Goal: Task Accomplishment & Management: Complete application form

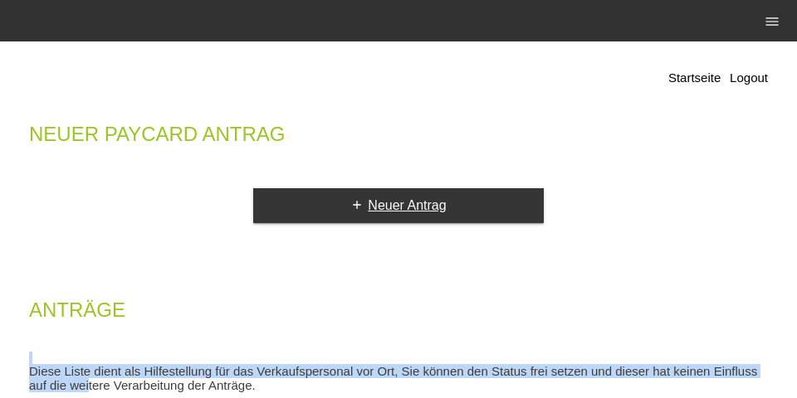
click at [351, 202] on icon "add" at bounding box center [356, 204] width 13 height 13
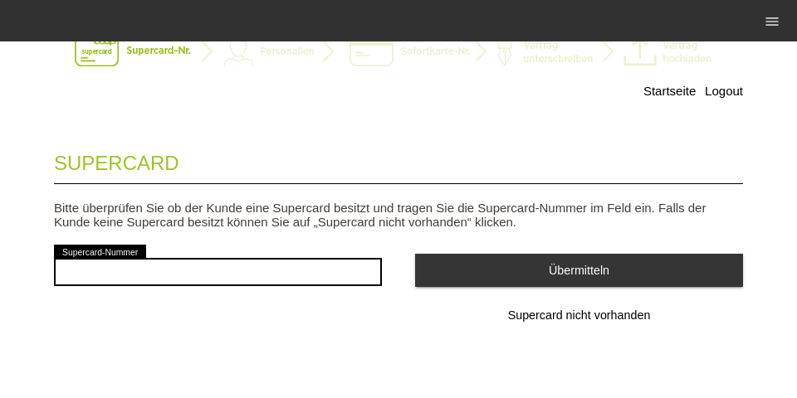
scroll to position [54, 0]
click at [563, 317] on span "Supercard nicht vorhanden" at bounding box center [579, 315] width 143 height 13
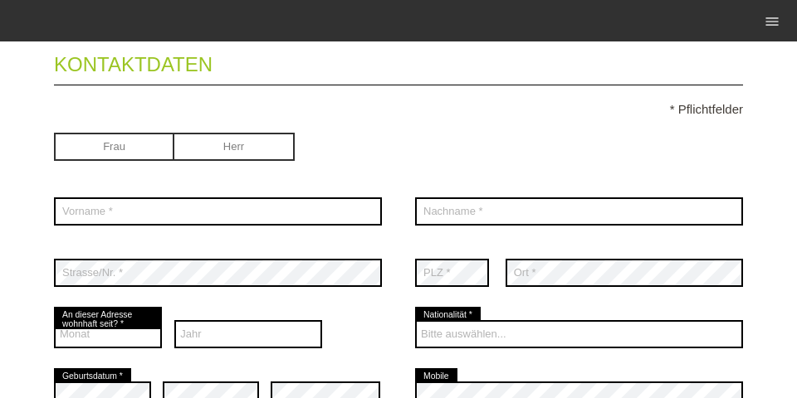
scroll to position [159, 0]
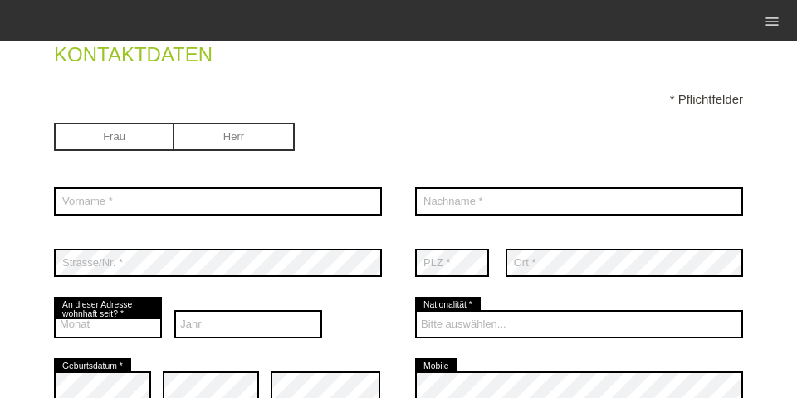
drag, startPoint x: 146, startPoint y: 125, endPoint x: 123, endPoint y: 148, distance: 32.3
click at [145, 125] on input "radio" at bounding box center [114, 135] width 120 height 25
radio input "true"
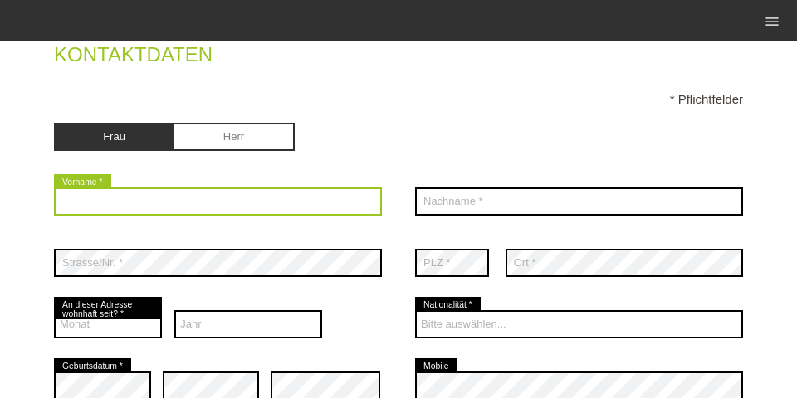
click at [154, 212] on input "text" at bounding box center [218, 202] width 328 height 28
click at [166, 210] on input "Nicole§" at bounding box center [218, 202] width 328 height 28
type input "Nicole"
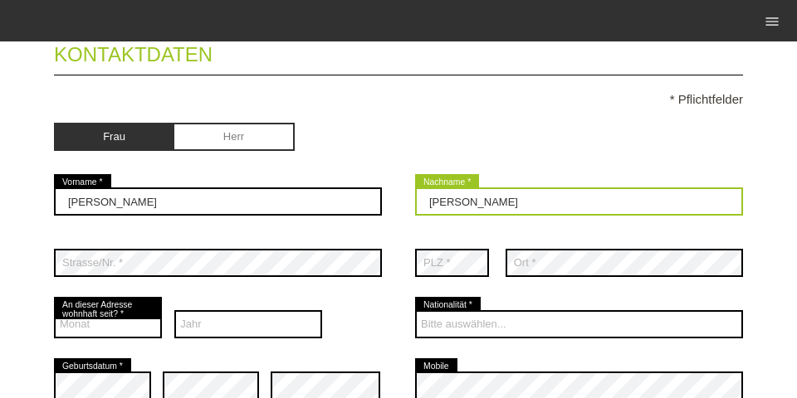
type input "Zulauf"
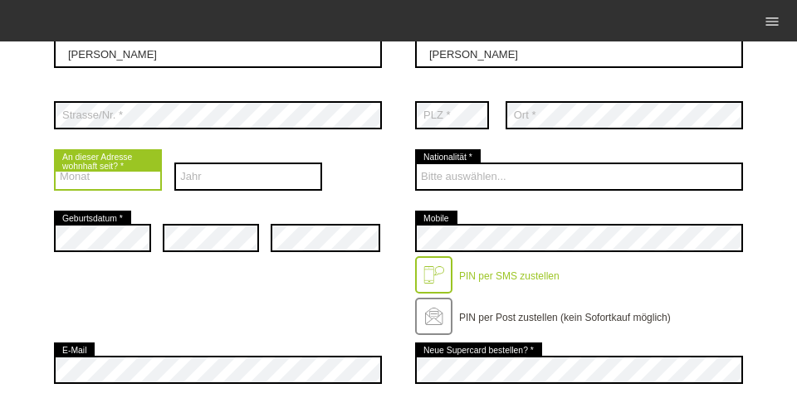
scroll to position [319, 0]
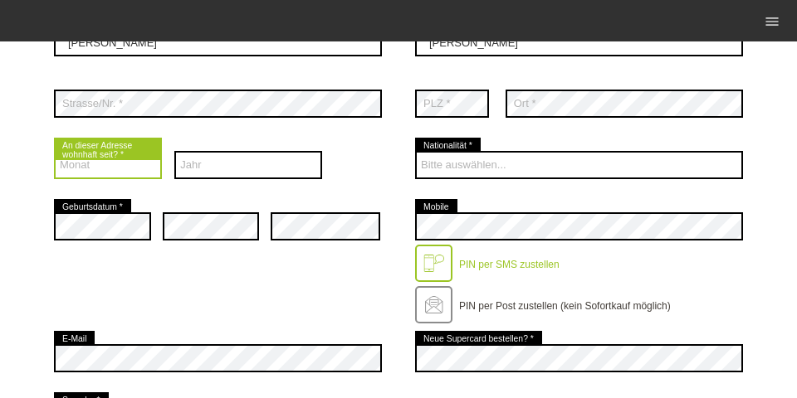
click at [110, 173] on select "Monat 01 02 03 04 05 06 07 08 09 10 11 12" at bounding box center [108, 165] width 108 height 28
select select "03"
click at [54, 153] on select "Monat 01 02 03 04 05 06 07 08 09 10 11 12" at bounding box center [108, 165] width 108 height 28
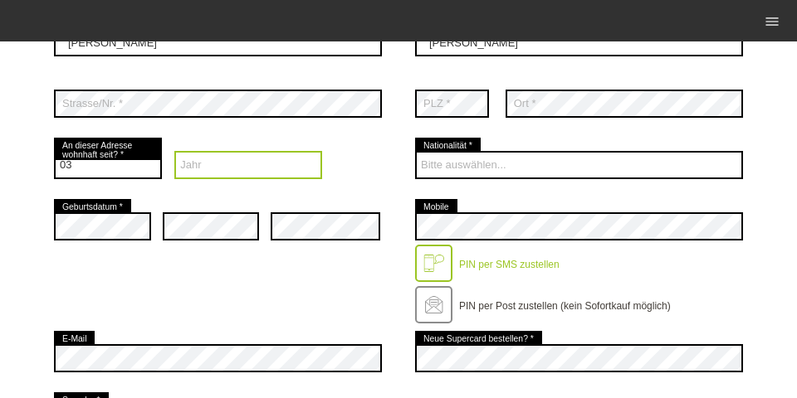
click at [218, 163] on select "Jahr 2025 2024 2023 2022 2021 2020 2019 2018 2017 2016" at bounding box center [248, 165] width 148 height 28
select select "2025"
click at [174, 153] on select "Jahr 2025 2024 2023 2022 2021 2020 2019 2018 2017 2016" at bounding box center [248, 165] width 148 height 28
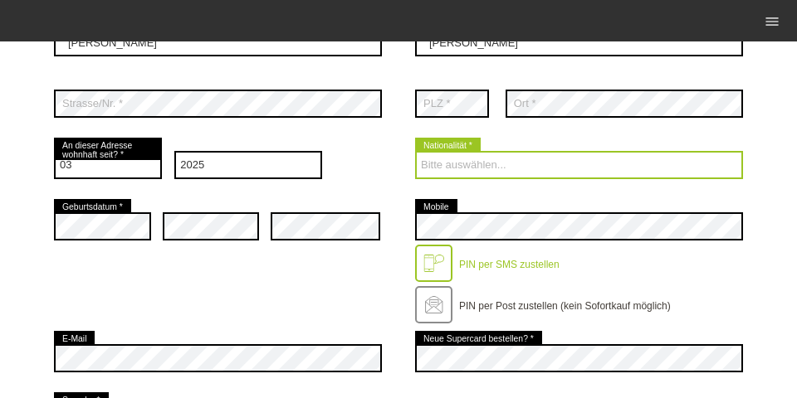
click at [483, 167] on select "Bitte auswählen... Schweiz Deutschland Liechtenstein Österreich ------------ Af…" at bounding box center [579, 165] width 328 height 28
select select "DE"
click at [415, 153] on select "Bitte auswählen... Schweiz Deutschland Liechtenstein Österreich ------------ Af…" at bounding box center [579, 165] width 328 height 28
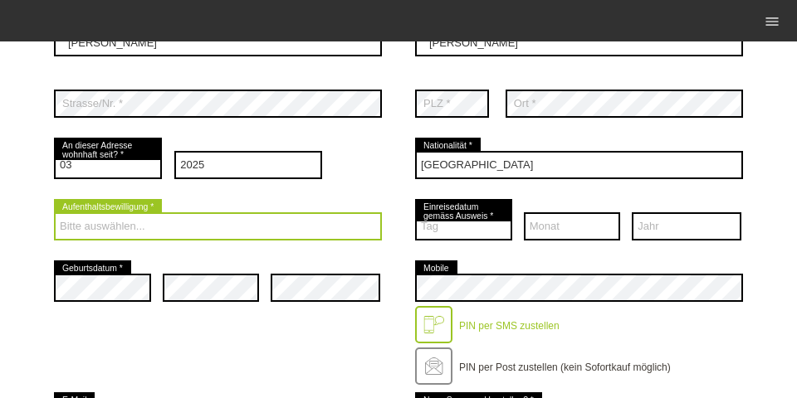
click at [112, 219] on select "Bitte auswählen... C B B - Flüchtlingsstatus Andere" at bounding box center [218, 226] width 328 height 28
select select "B"
click at [54, 214] on select "Bitte auswählen... C B B - Flüchtlingsstatus Andere" at bounding box center [218, 226] width 328 height 28
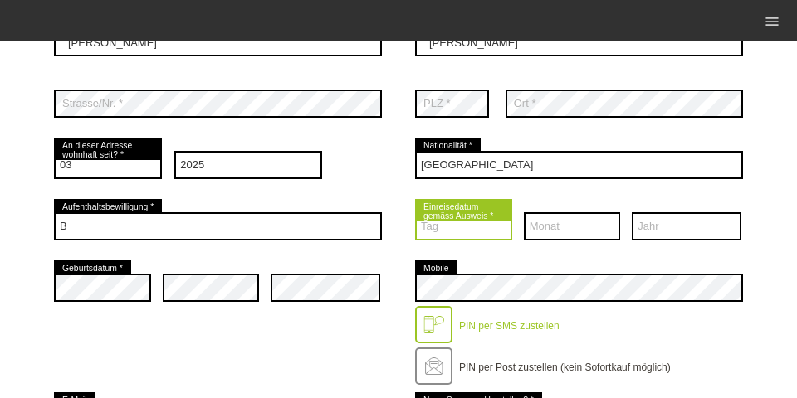
click at [480, 234] on select "Tag 01 02 03 04 05 06 07 08 09 10 11 12 13 14 15 16 17" at bounding box center [463, 226] width 97 height 28
select select "03"
click at [415, 214] on select "Tag 01 02 03 04 05 06 07 08 09 10 11 12 13 14 15 16 17" at bounding box center [463, 226] width 97 height 28
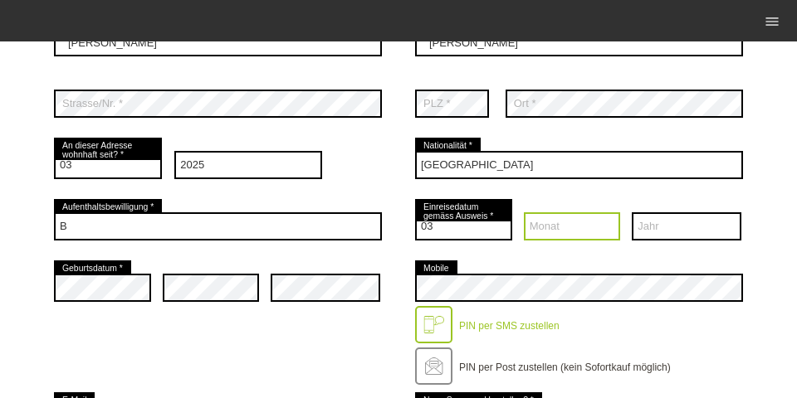
click at [570, 234] on select "Monat 01 02 03 04 05 06 07 08 09 10 11 12" at bounding box center [572, 226] width 97 height 28
select select "03"
click at [524, 214] on select "Monat 01 02 03 04 05 06 07 08 09 10 11 12" at bounding box center [572, 226] width 97 height 28
drag, startPoint x: 701, startPoint y: 213, endPoint x: 690, endPoint y: 216, distance: 11.1
click at [699, 214] on div "Jahr 2025 2024 2023 2022 2021 2020 2019 2018 2017 2016 2015 2014 2013" at bounding box center [686, 226] width 110 height 61
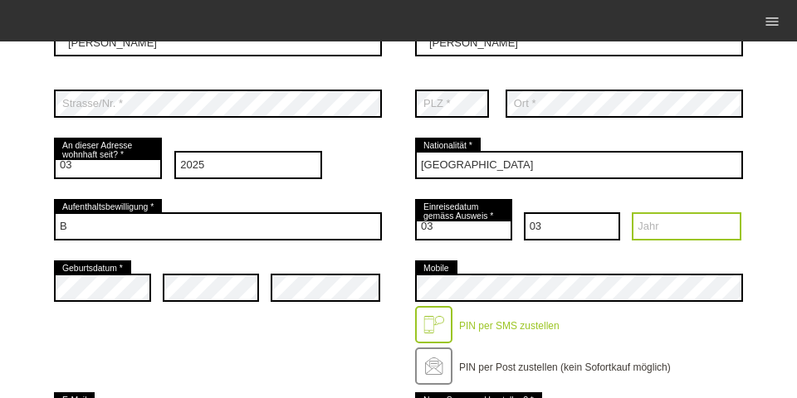
click at [669, 218] on select "Jahr 2025 2024 2023 2022 2021 2020 2019 2018 2017 2016" at bounding box center [686, 226] width 110 height 28
select select "2025"
click at [631, 214] on select "Jahr 2025 2024 2023 2022 2021 2020 2019 2018 2017 2016" at bounding box center [686, 226] width 110 height 28
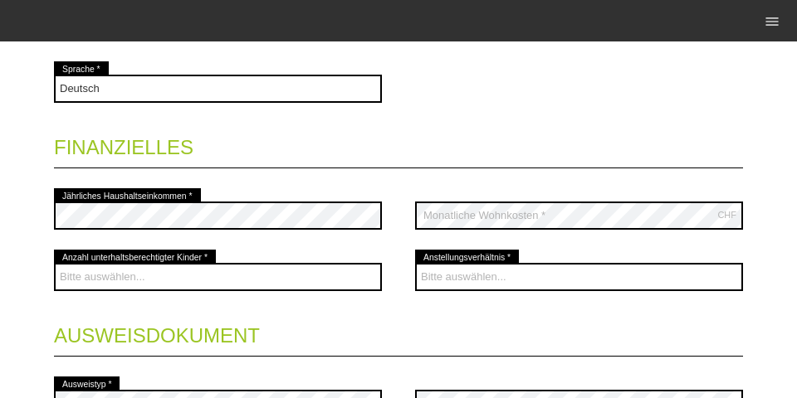
scroll to position [764, 0]
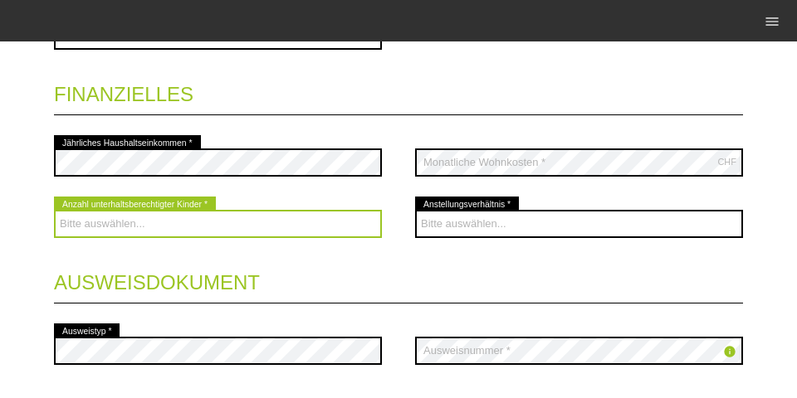
drag, startPoint x: 181, startPoint y: 217, endPoint x: 214, endPoint y: 226, distance: 34.4
click at [181, 215] on select "Bitte auswählen... 0 1 2 3 4 5 6 7 8 9" at bounding box center [218, 224] width 328 height 28
select select "0"
click at [54, 212] on select "Bitte auswählen... 0 1 2 3 4 5 6 7 8 9" at bounding box center [218, 224] width 328 height 28
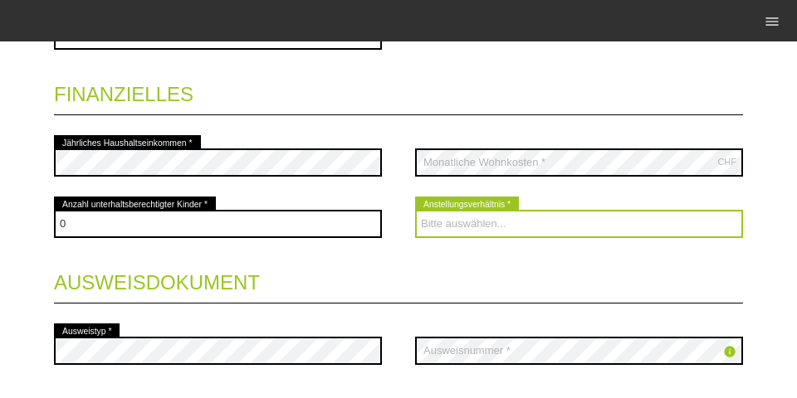
click at [521, 227] on select "Bitte auswählen... Unbefristet Befristet Lehrling/Student Pensioniert Nicht arb…" at bounding box center [579, 224] width 328 height 28
select select "UNLIMITED"
click at [415, 212] on select "Bitte auswählen... Unbefristet Befristet Lehrling/Student Pensioniert Nicht arb…" at bounding box center [579, 224] width 328 height 28
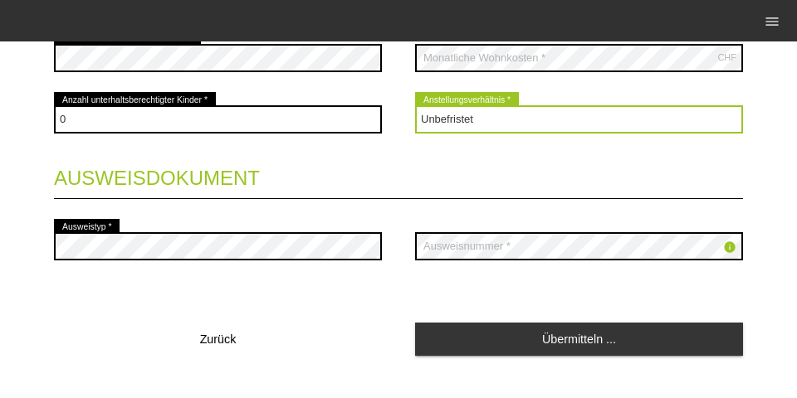
scroll to position [870, 0]
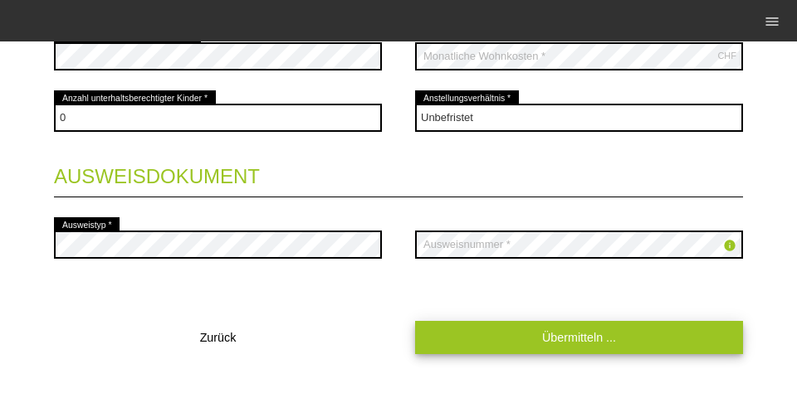
click at [567, 339] on link "Übermitteln ..." at bounding box center [579, 337] width 328 height 32
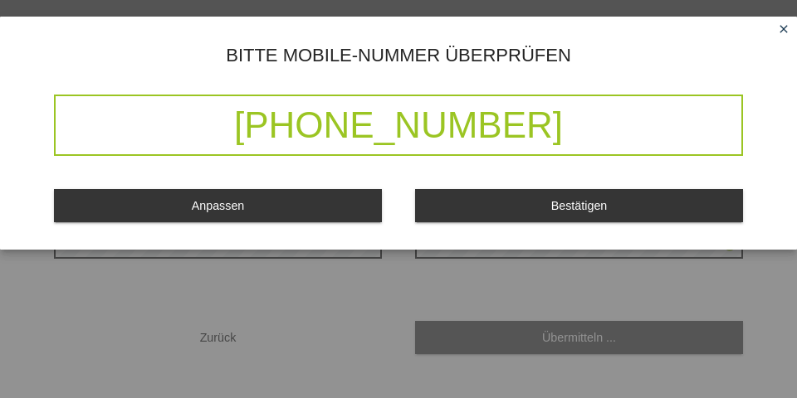
drag, startPoint x: 241, startPoint y: 133, endPoint x: 670, endPoint y: 148, distance: 428.4
click at [660, 150] on div "+41 79 907 26 27" at bounding box center [398, 125] width 689 height 61
click at [621, 202] on button "Bestätigen" at bounding box center [579, 205] width 328 height 32
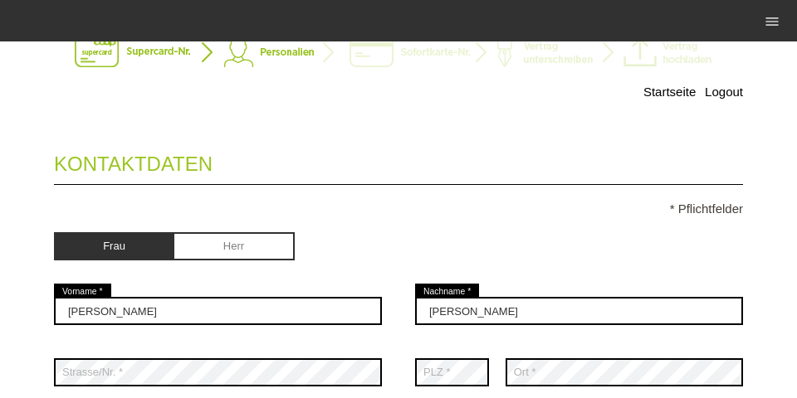
scroll to position [0, 0]
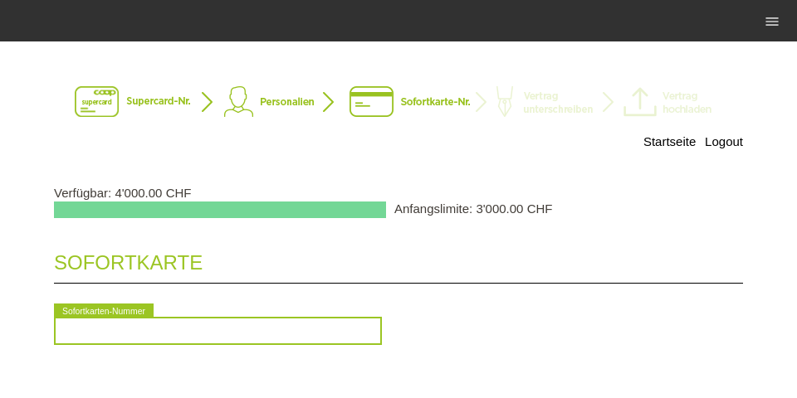
click at [202, 345] on input "text" at bounding box center [218, 331] width 328 height 28
type input "2090419902512"
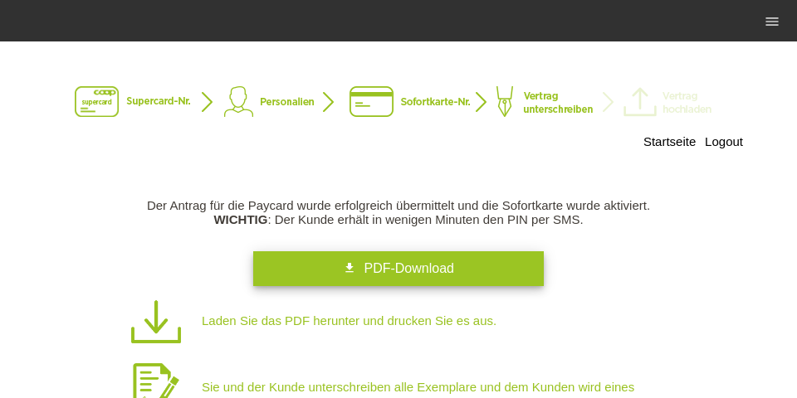
click at [309, 273] on link "get_app PDF-Download" at bounding box center [398, 268] width 290 height 35
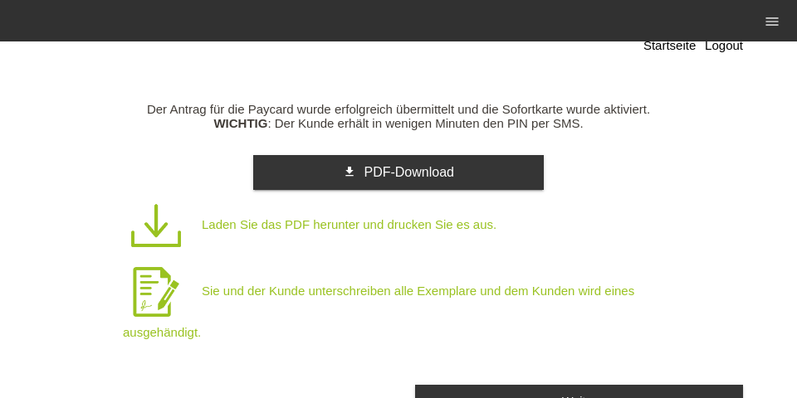
scroll to position [153, 0]
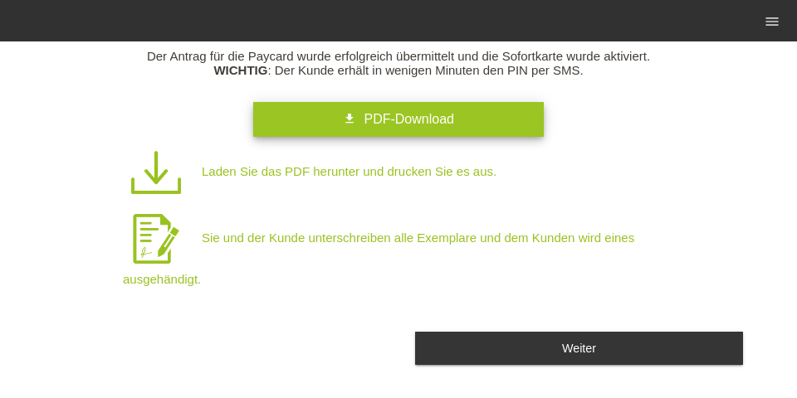
click at [397, 117] on span "PDF-Download" at bounding box center [408, 119] width 90 height 14
click at [415, 267] on p "Sie und der Kunde unterschreiben alle Exemplare und dem Kunden wird eines ausge…" at bounding box center [416, 246] width 586 height 80
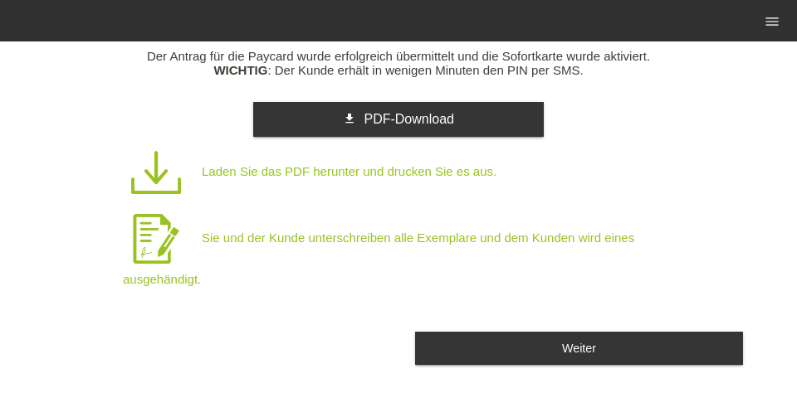
click at [581, 339] on button "Weiter" at bounding box center [579, 348] width 328 height 32
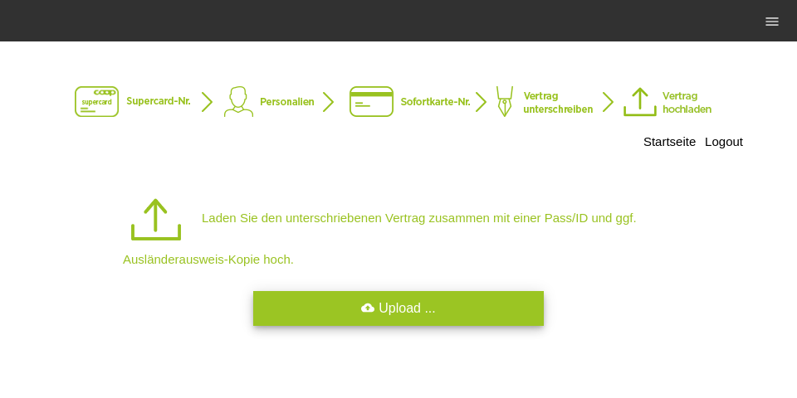
click at [399, 318] on link "cloud_upload Upload ..." at bounding box center [398, 308] width 290 height 35
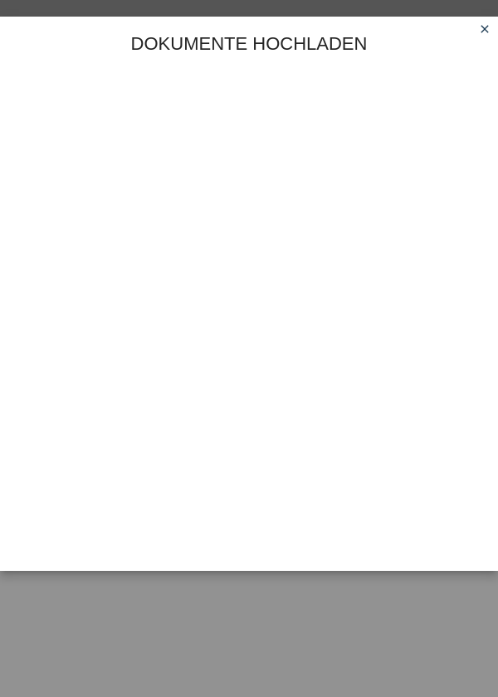
click at [480, 37] on link "close" at bounding box center [485, 30] width 22 height 19
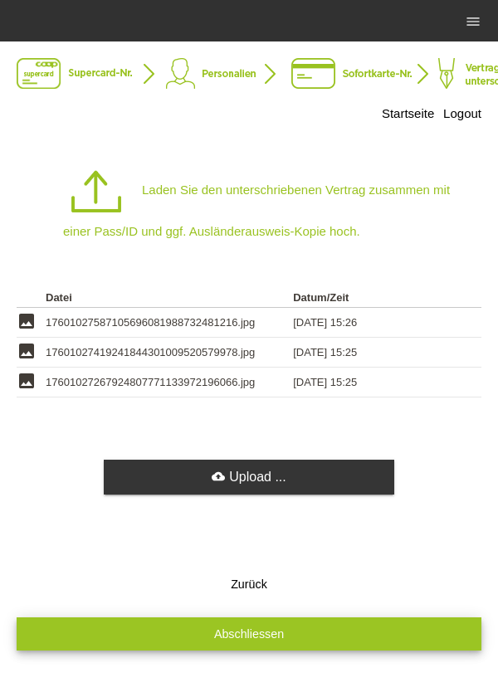
click at [390, 643] on button "Abschliessen" at bounding box center [249, 633] width 465 height 32
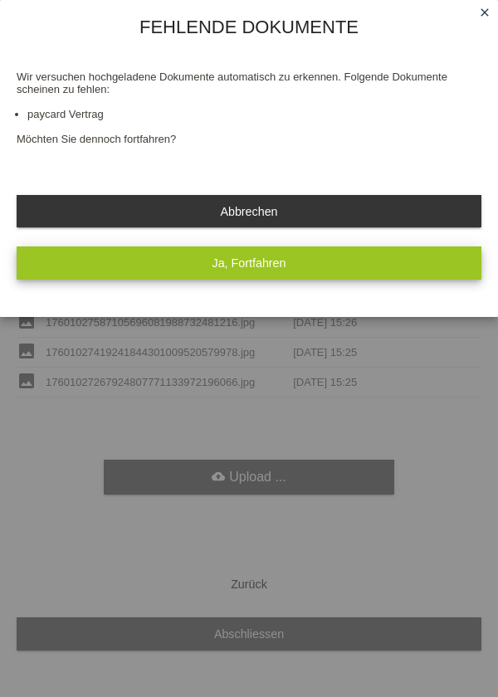
click at [85, 266] on button "Ja, Fortfahren" at bounding box center [249, 262] width 465 height 32
